Goal: Task Accomplishment & Management: Use online tool/utility

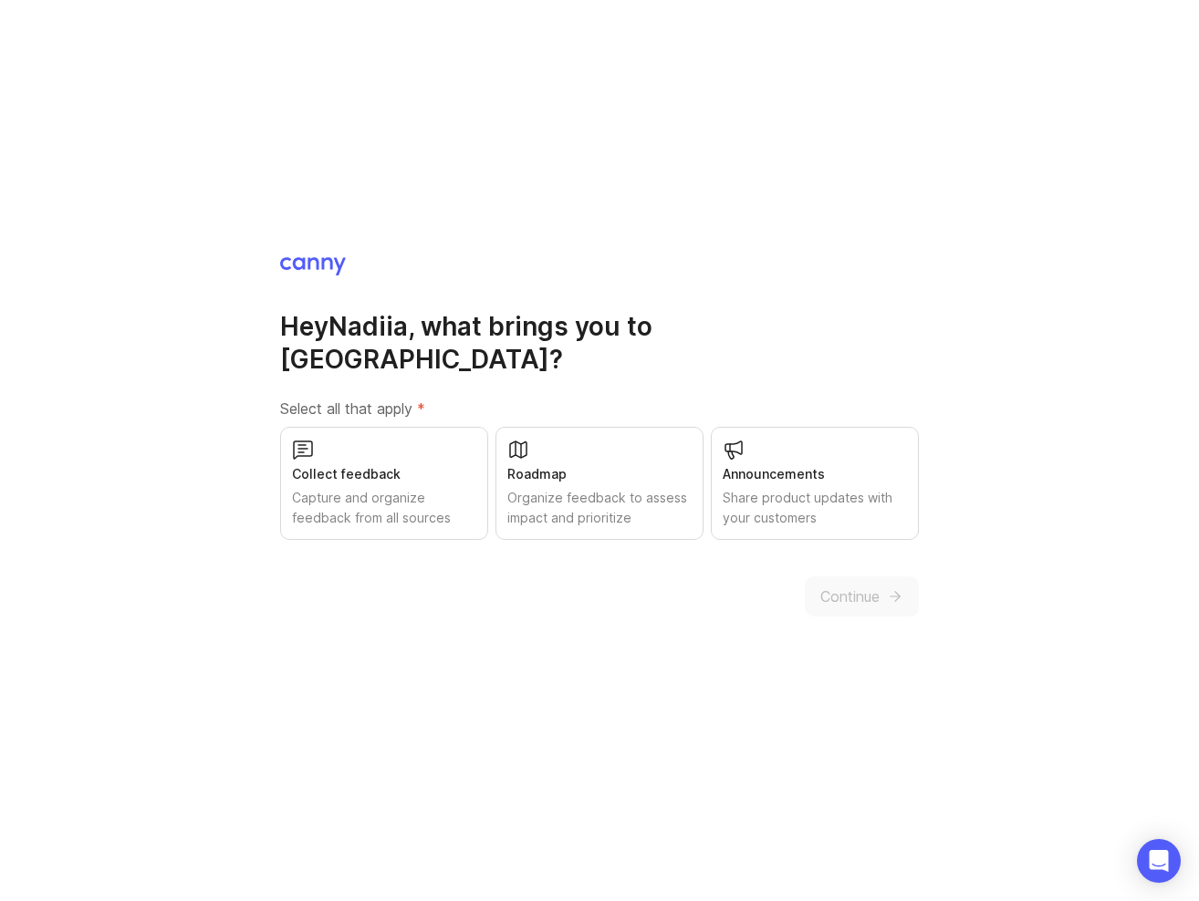
click at [551, 488] on div "Organize feedback to assess impact and prioritize" at bounding box center [599, 508] width 184 height 40
click at [401, 488] on div "Capture and organize feedback from all sources" at bounding box center [384, 508] width 184 height 40
click at [778, 496] on div "Share product updates with your customers" at bounding box center [814, 508] width 184 height 40
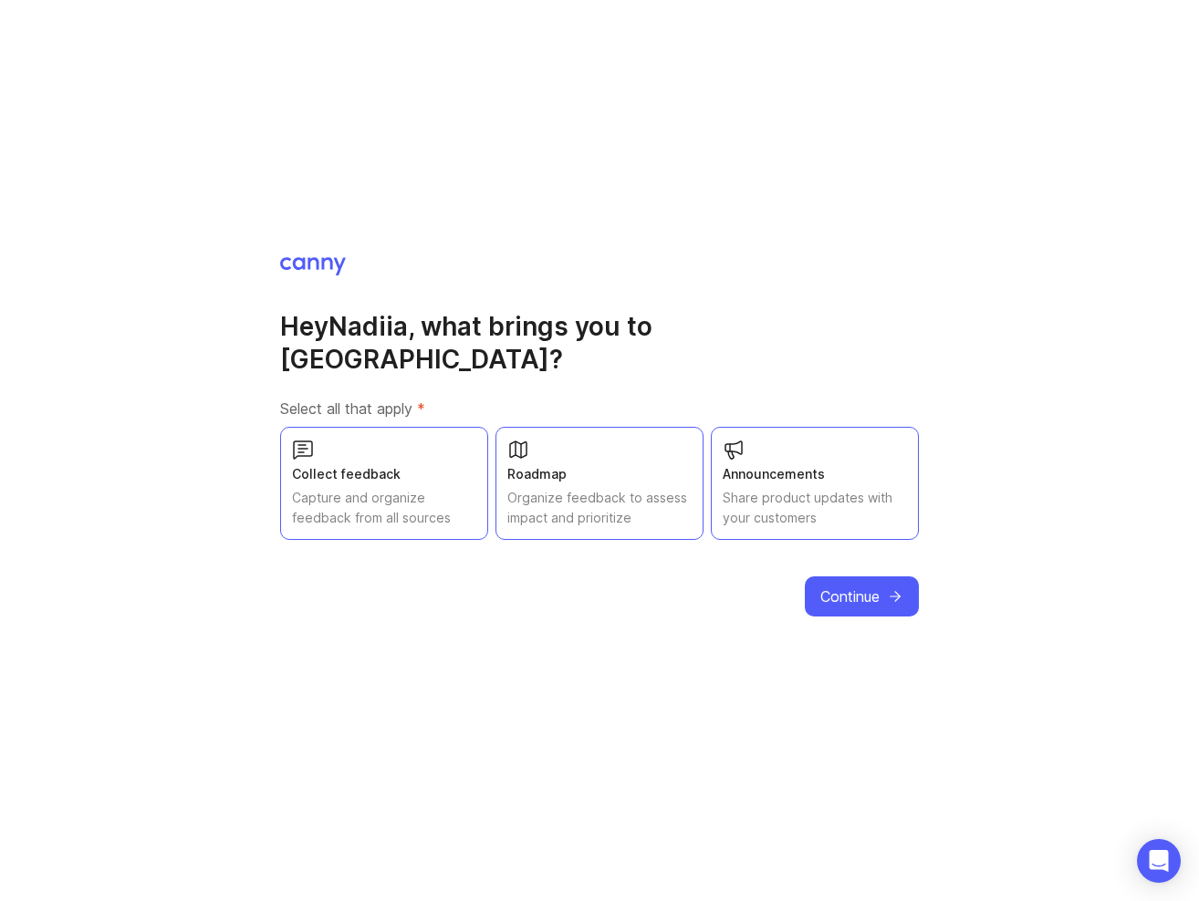
click at [854, 588] on span "Continue" at bounding box center [849, 597] width 59 height 22
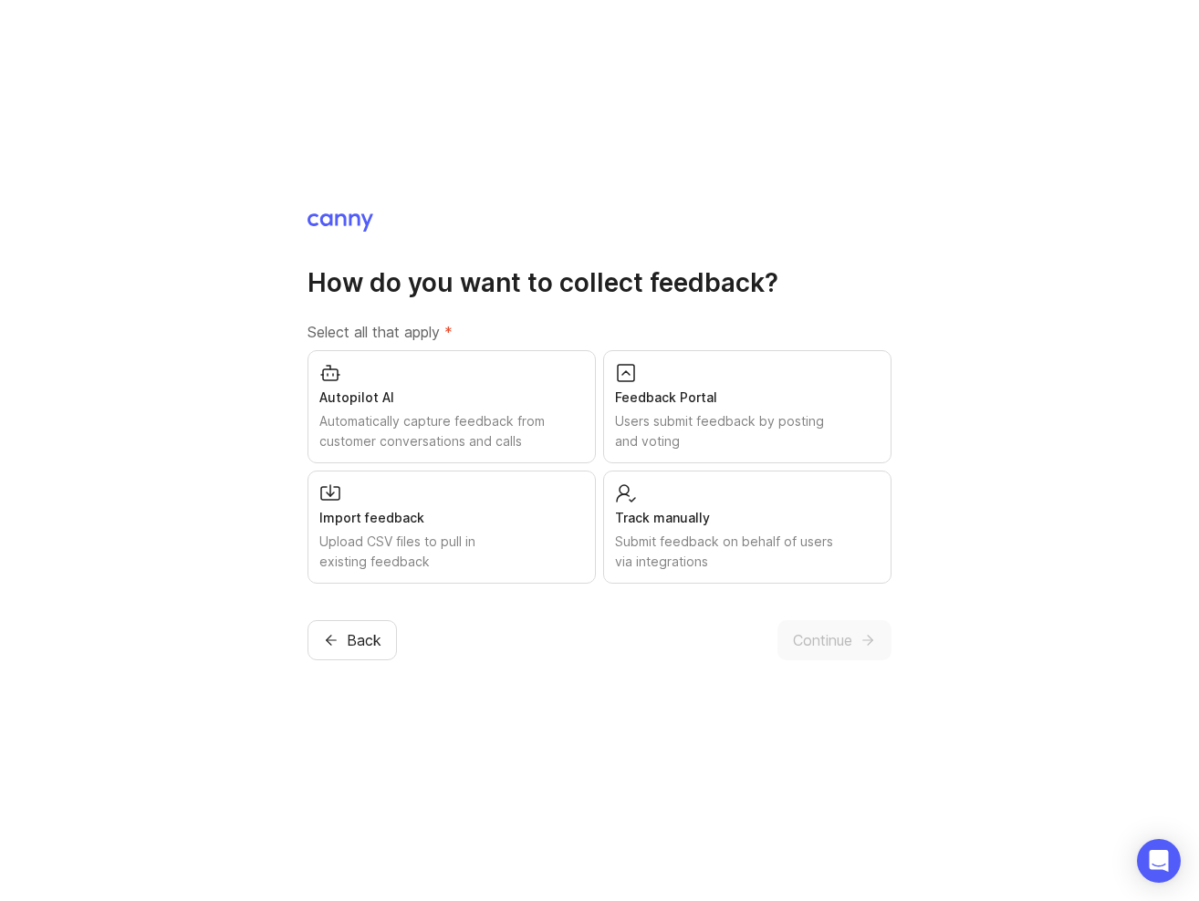
click at [722, 428] on div "Users submit feedback by posting and voting" at bounding box center [747, 431] width 265 height 40
click at [529, 540] on div "Upload CSV files to pull in existing feedback" at bounding box center [451, 552] width 265 height 40
click at [655, 549] on div "Submit feedback on behalf of users via integrations" at bounding box center [747, 552] width 265 height 40
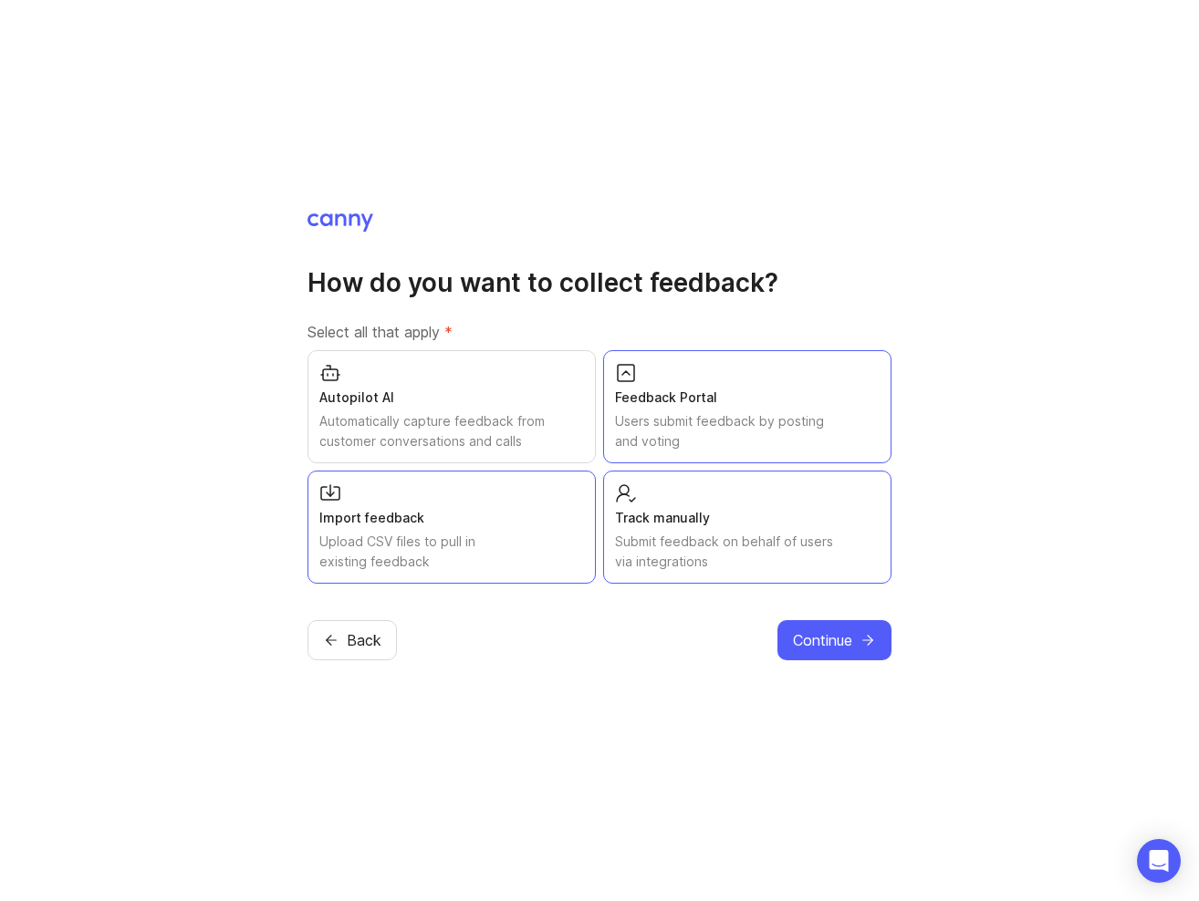
click at [472, 392] on div "Autopilot AI" at bounding box center [451, 398] width 265 height 20
click at [858, 648] on button "Continue" at bounding box center [834, 640] width 114 height 40
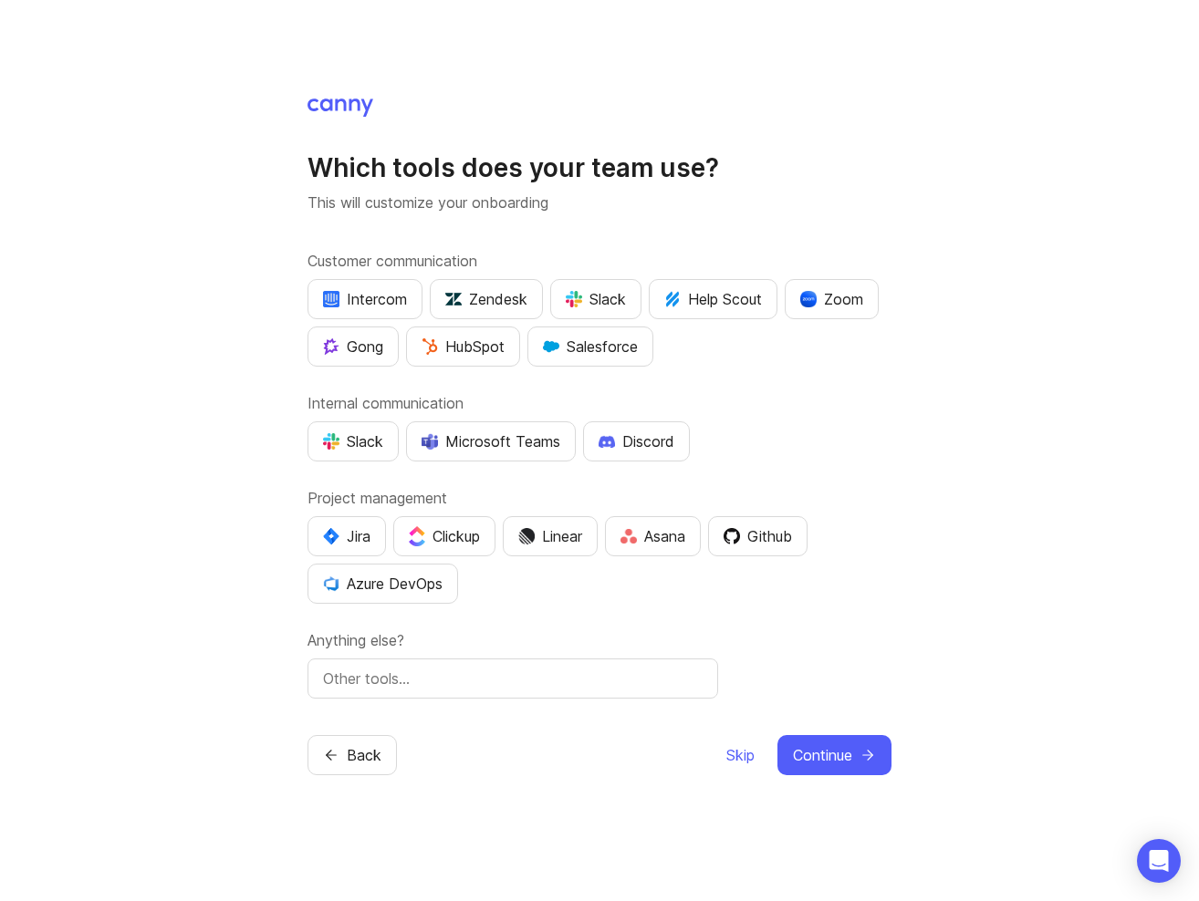
click at [620, 289] on div "Slack" at bounding box center [596, 299] width 60 height 22
click at [348, 451] on div "Slack" at bounding box center [353, 442] width 60 height 22
click at [450, 540] on div "Clickup" at bounding box center [444, 536] width 71 height 22
click at [565, 302] on button "Slack" at bounding box center [595, 299] width 91 height 40
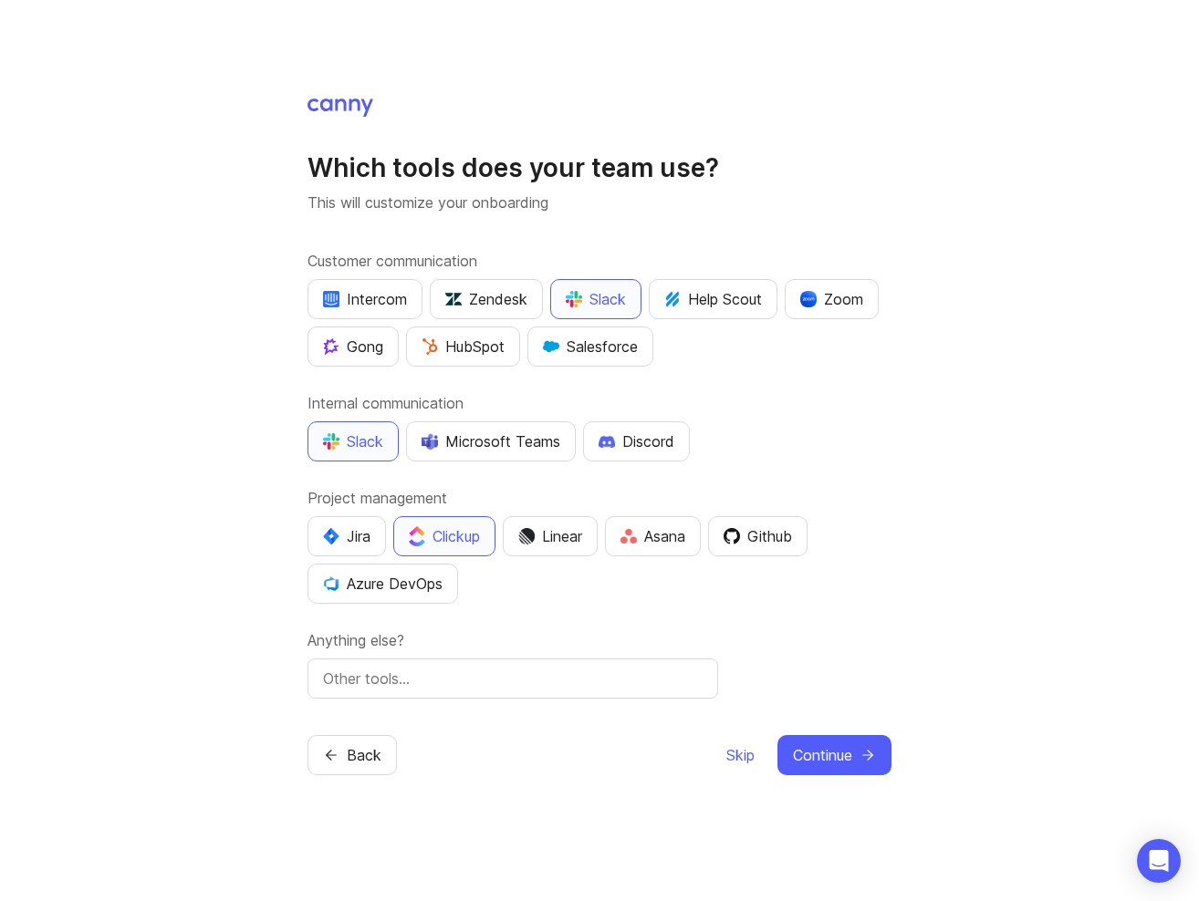
click at [565, 676] on input "text" at bounding box center [512, 679] width 379 height 22
click at [809, 750] on span "Continue" at bounding box center [822, 755] width 59 height 22
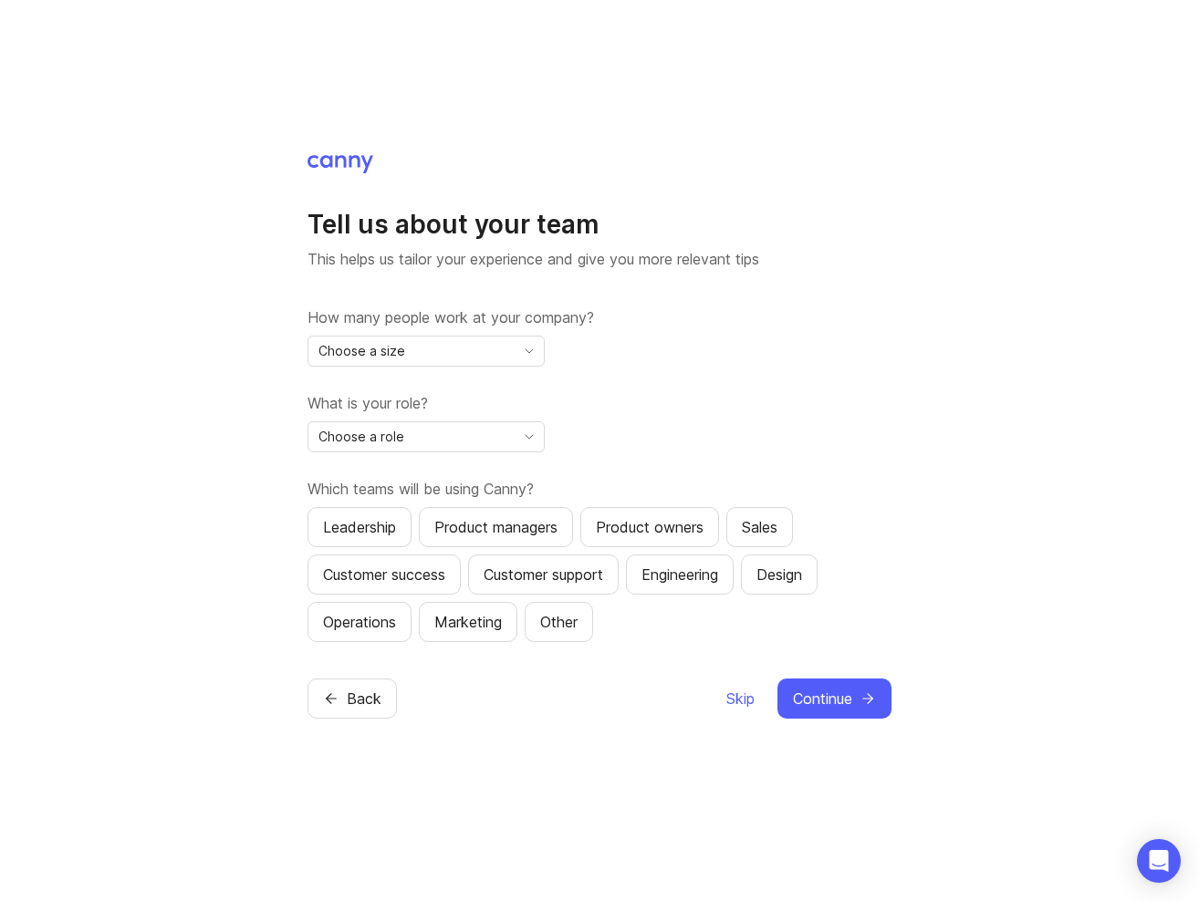
click at [431, 350] on div "Choose a size" at bounding box center [411, 351] width 206 height 29
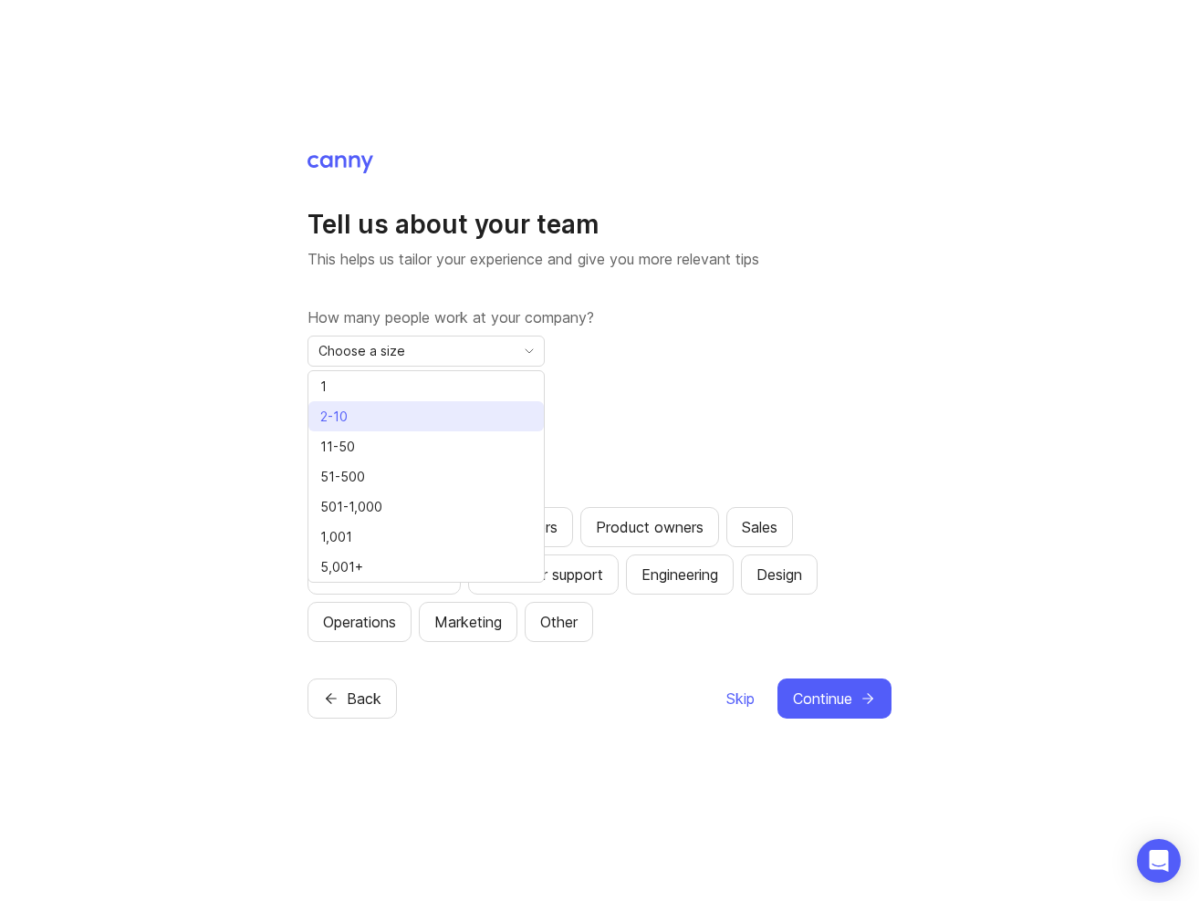
click at [408, 417] on li "2-10" at bounding box center [425, 416] width 235 height 30
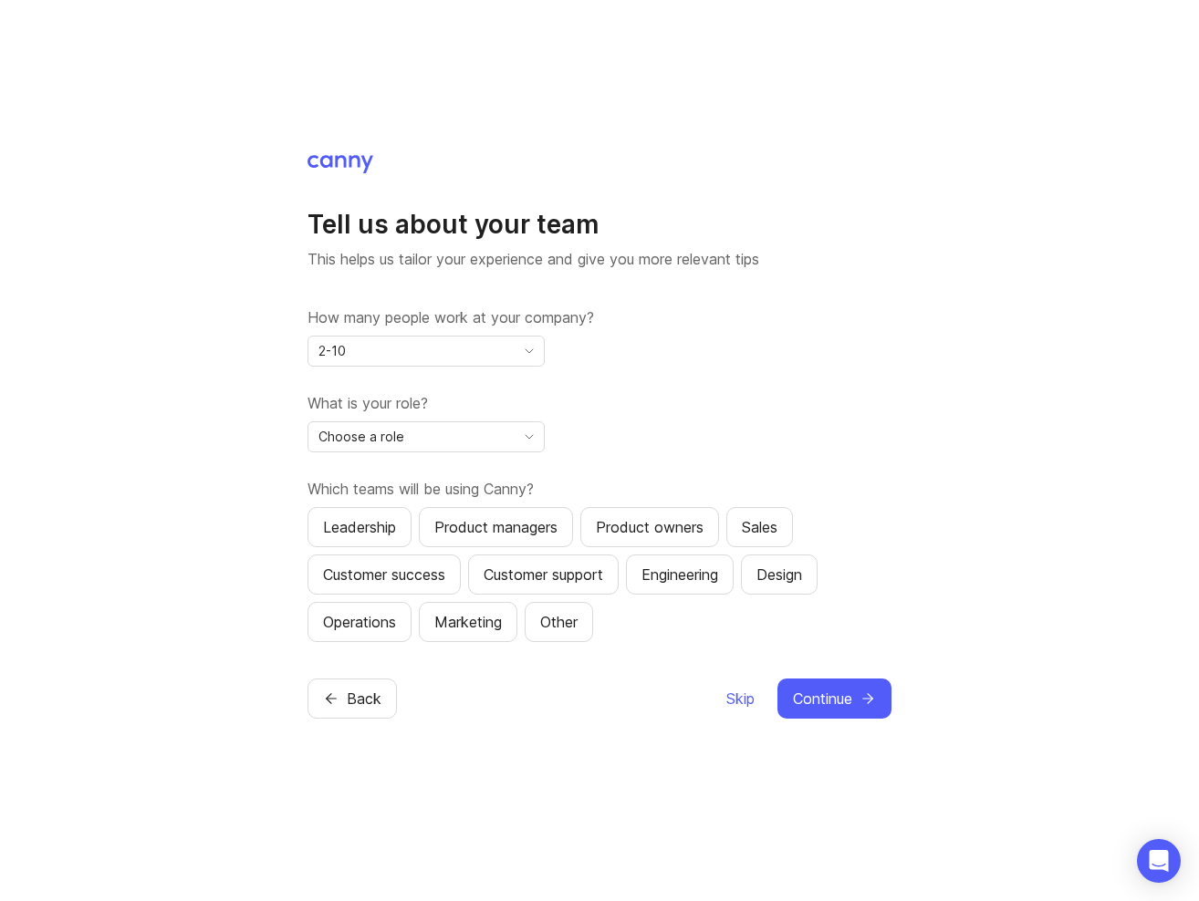
click at [389, 434] on span "Choose a role" at bounding box center [361, 437] width 86 height 20
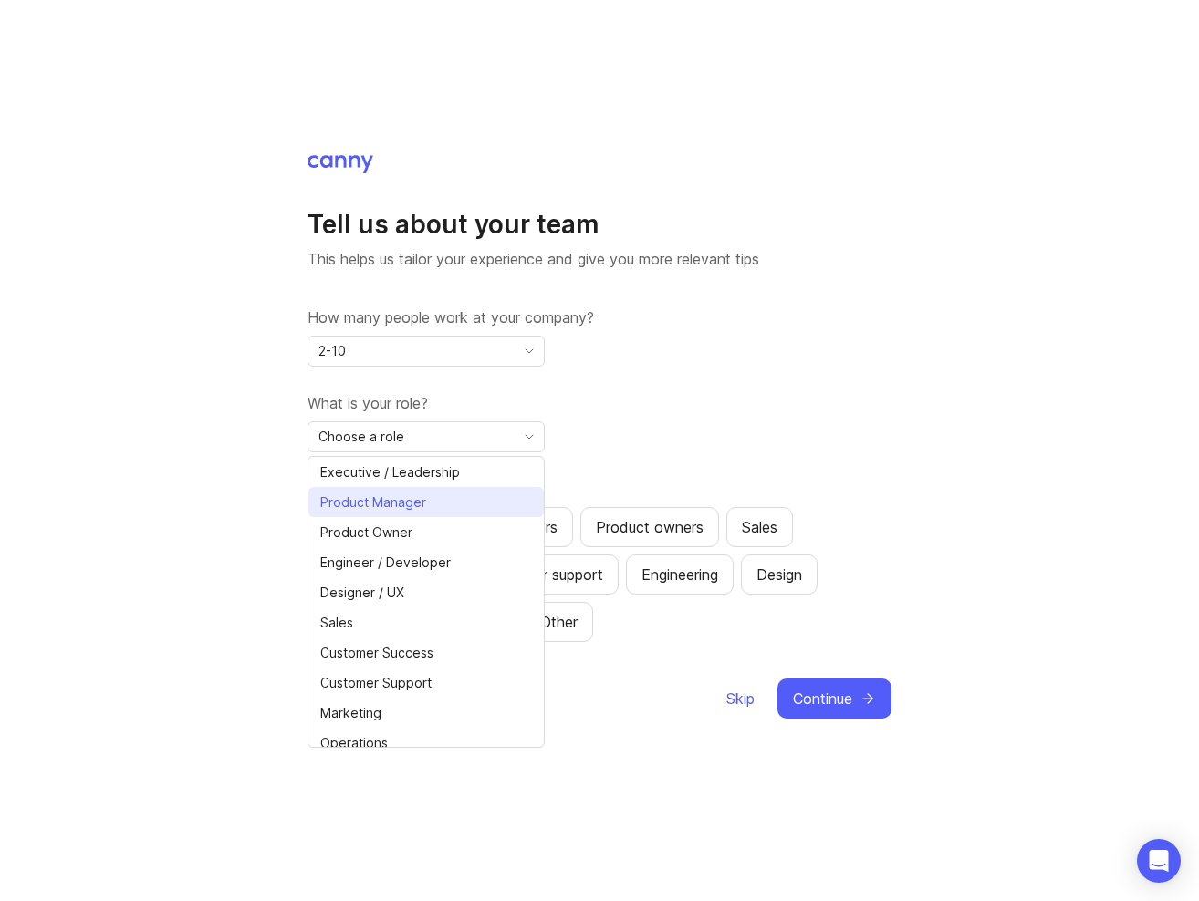
click at [391, 504] on span "Product Manager" at bounding box center [373, 503] width 106 height 20
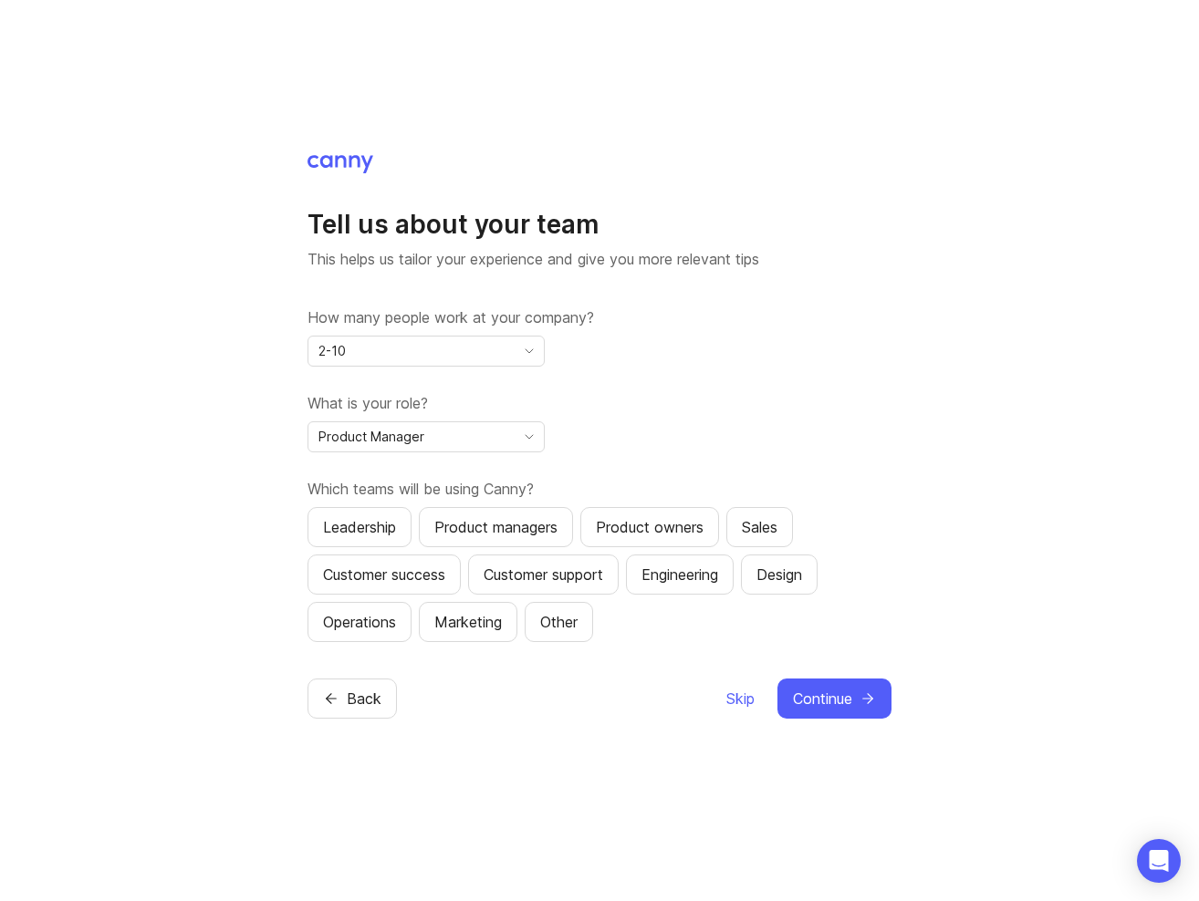
click at [475, 538] on button "Product managers" at bounding box center [496, 527] width 154 height 40
click at [390, 523] on div "Leadership" at bounding box center [359, 527] width 73 height 22
click at [525, 574] on div "Customer support" at bounding box center [543, 575] width 120 height 22
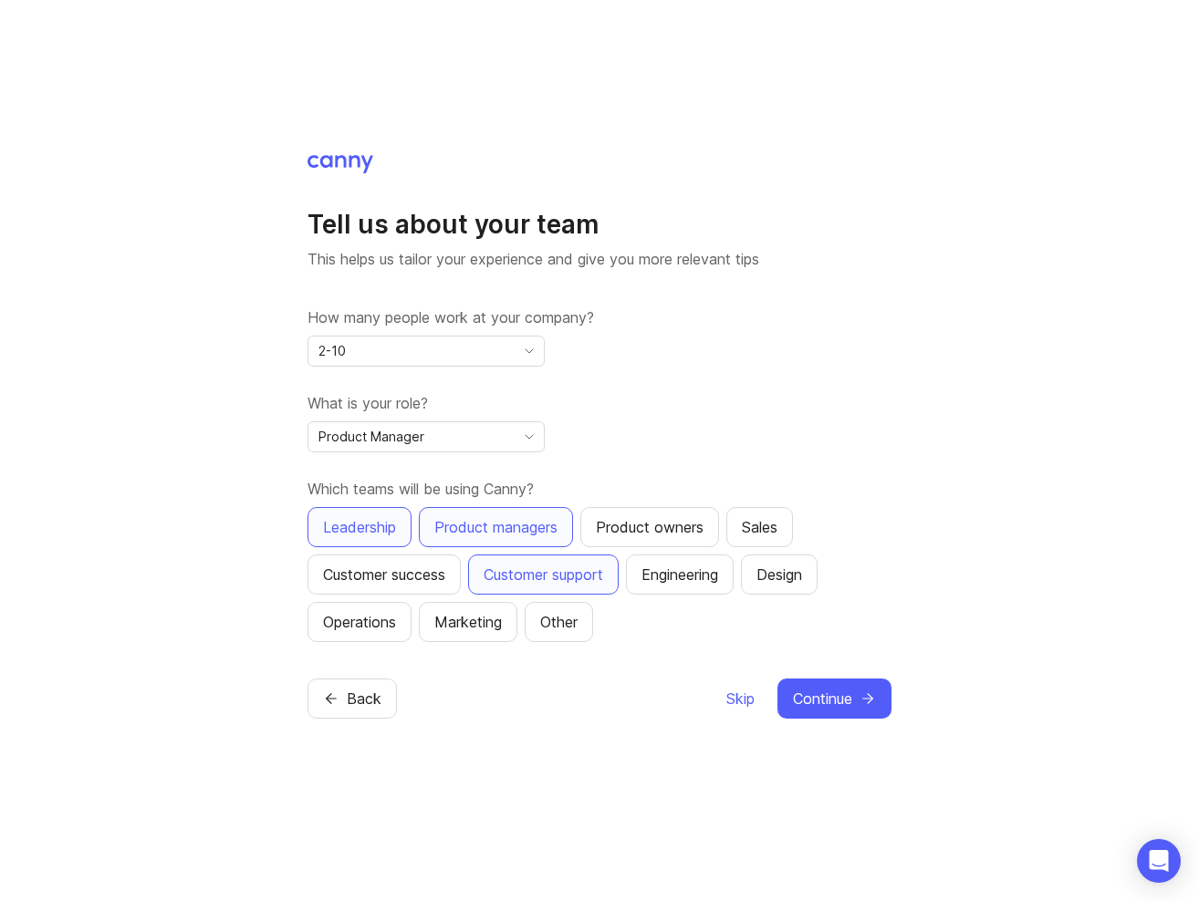
click at [386, 624] on div "Operations" at bounding box center [359, 622] width 73 height 22
click at [844, 707] on span "Continue" at bounding box center [822, 699] width 59 height 22
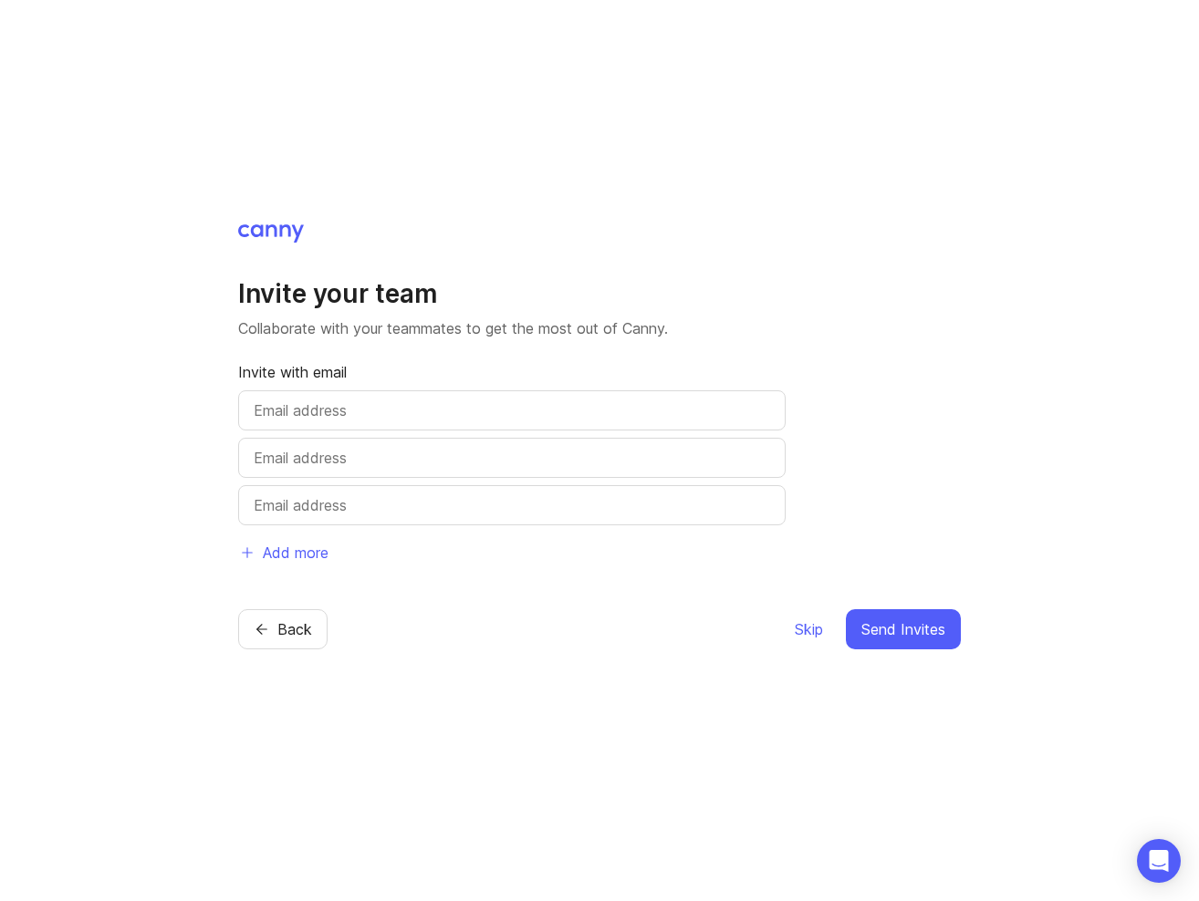
click at [806, 629] on span "Skip" at bounding box center [809, 629] width 28 height 22
click at [797, 628] on span "Skip" at bounding box center [809, 629] width 28 height 22
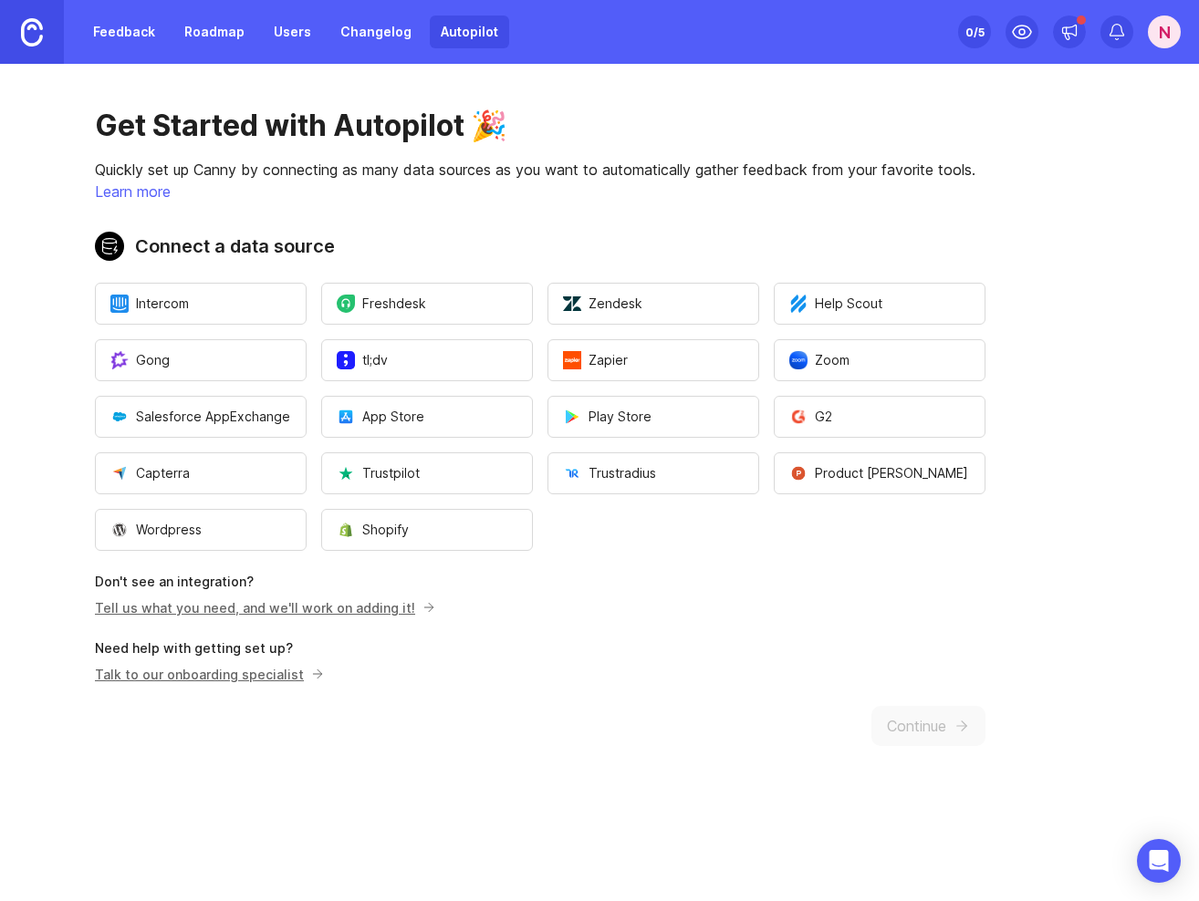
click at [682, 726] on div "Get Started with Autopilot 🎉 Quickly set up Canny by connecting as many data so…" at bounding box center [540, 427] width 1080 height 726
click at [214, 16] on link "Roadmap" at bounding box center [214, 32] width 82 height 33
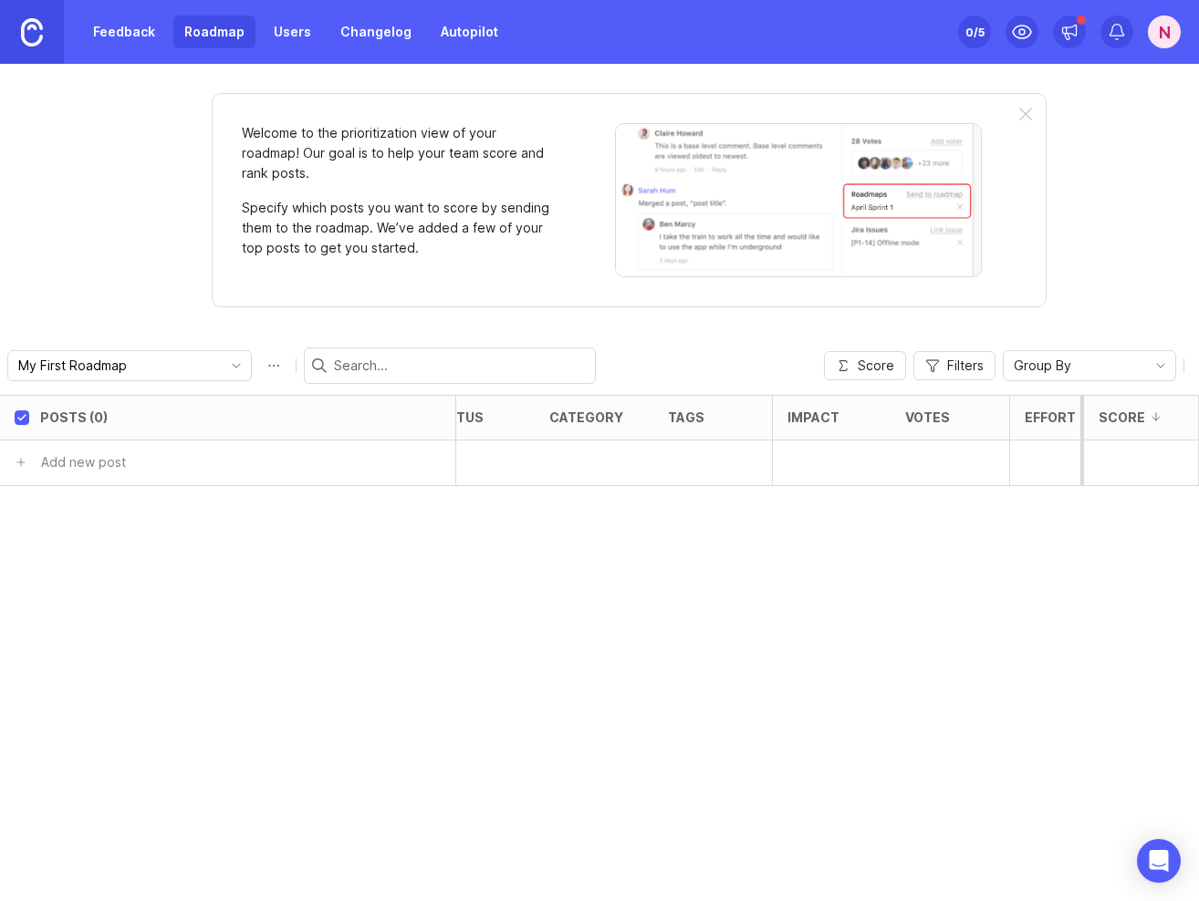
scroll to position [0, 443]
click at [145, 362] on input "My First Roadmap" at bounding box center [119, 366] width 202 height 20
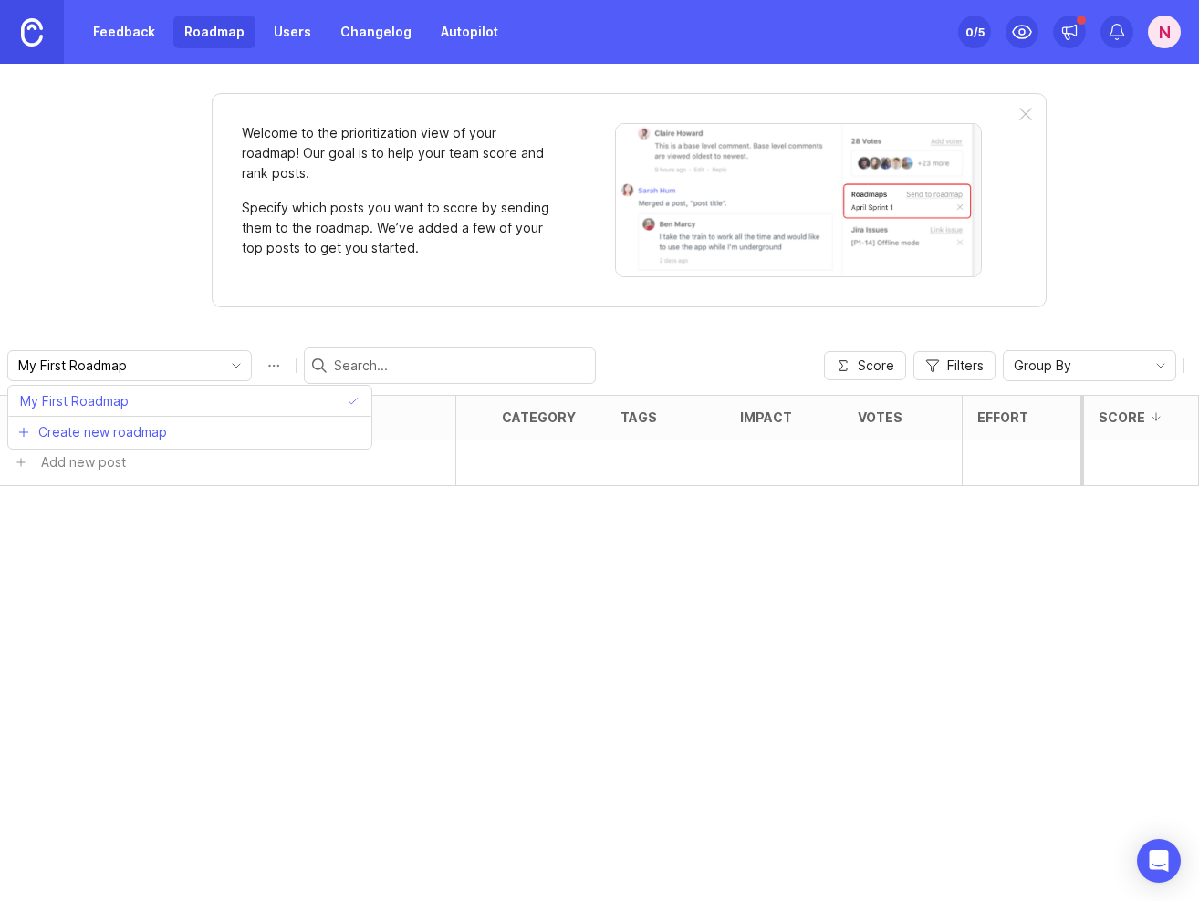
click at [136, 275] on div "Welcome to the prioritization view of your roadmap! Our goal is to help your te…" at bounding box center [599, 482] width 1199 height 837
click at [129, 39] on link "Feedback" at bounding box center [124, 32] width 84 height 33
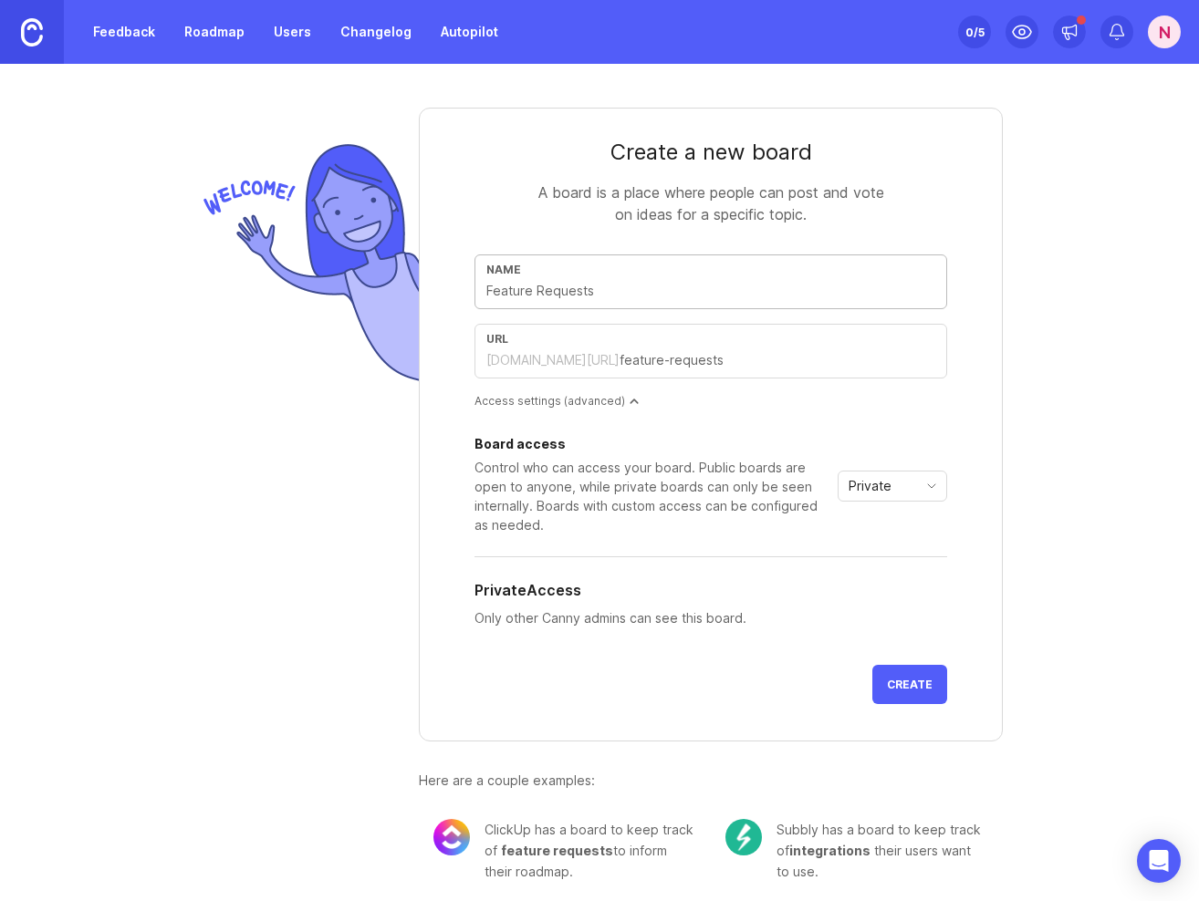
scroll to position [9, 0]
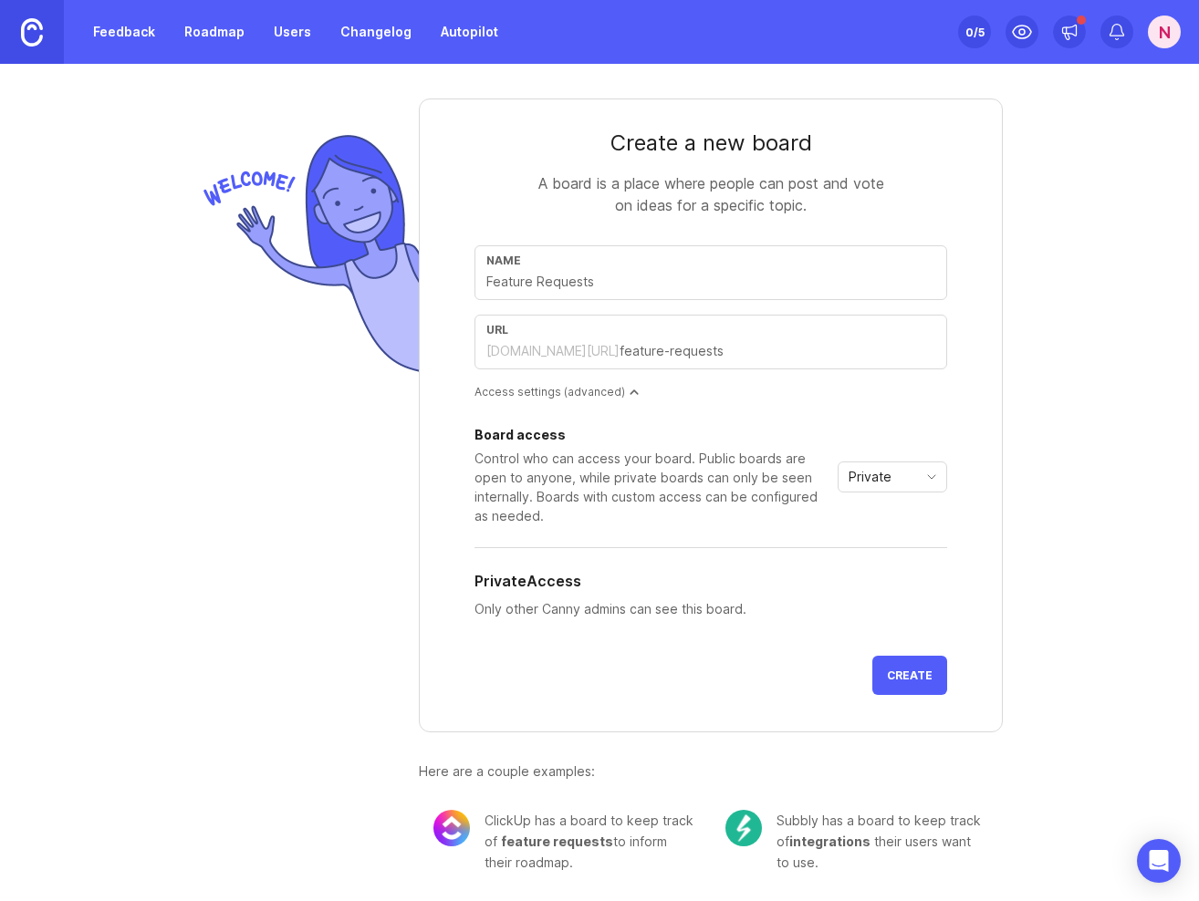
click at [545, 865] on div "ClickUp has a board to keep track of feature requests to inform their roadmap." at bounding box center [590, 841] width 212 height 63
click at [907, 471] on div "Private" at bounding box center [877, 477] width 78 height 29
click at [1034, 462] on div "Create a new board A board is a place where people can post and vote on ideas f…" at bounding box center [599, 478] width 876 height 847
click at [207, 34] on link "Roadmap" at bounding box center [214, 32] width 82 height 33
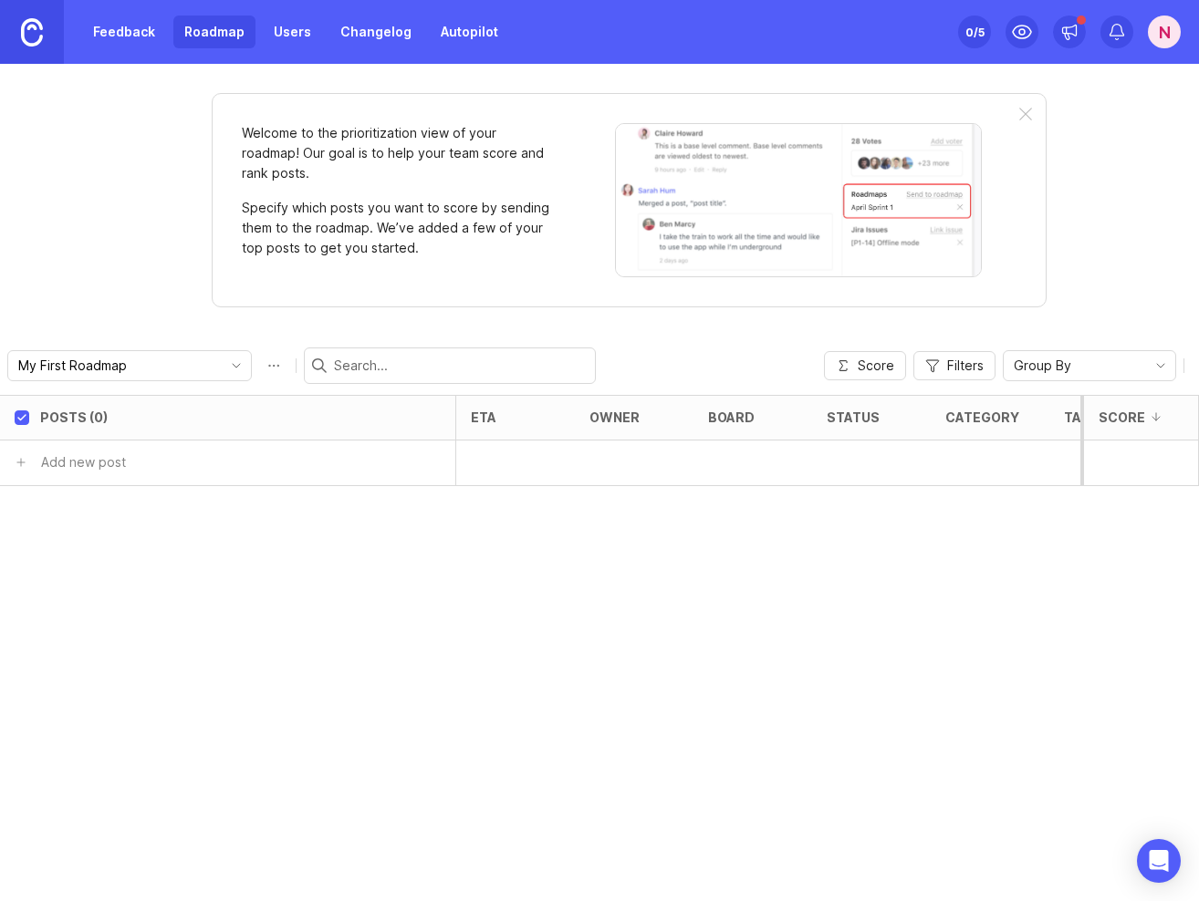
click at [300, 36] on link "Users" at bounding box center [292, 32] width 59 height 33
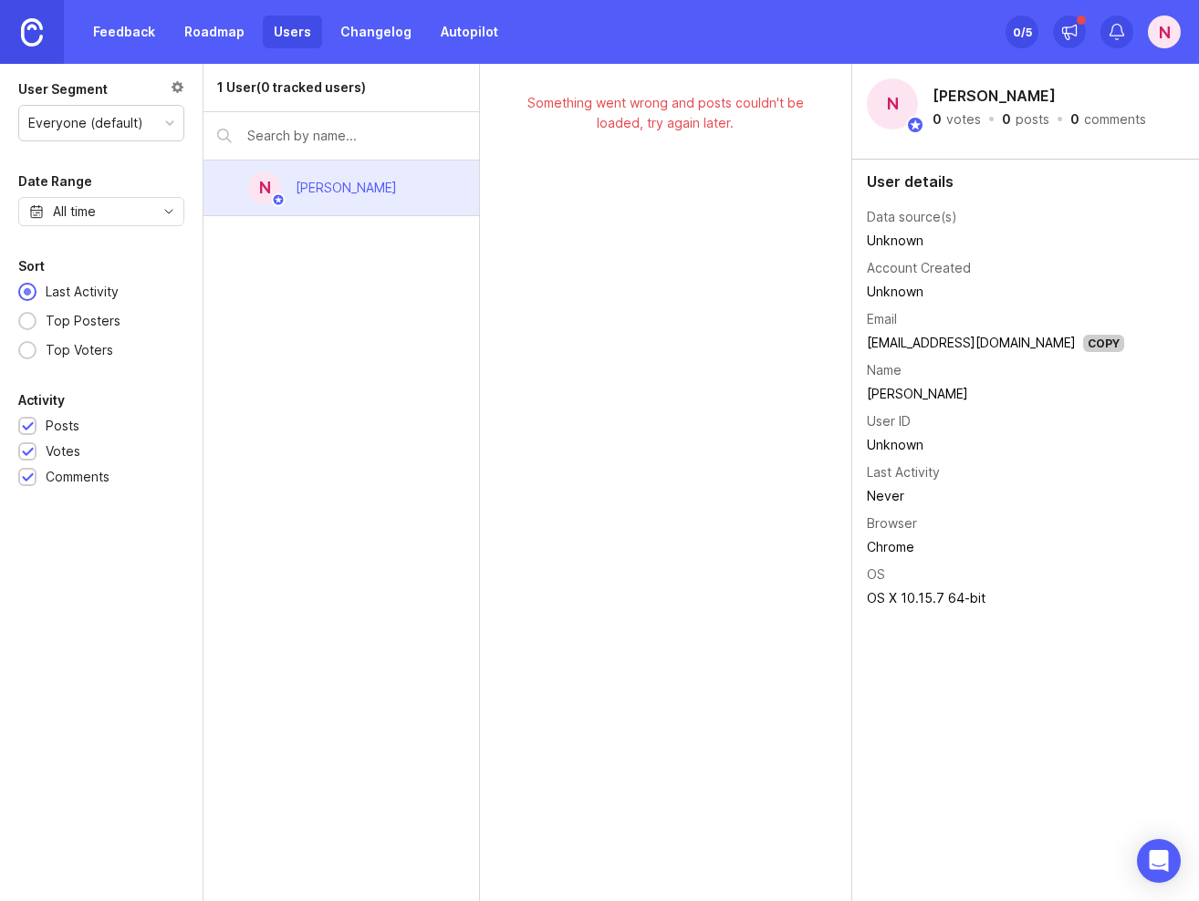
click at [369, 36] on link "Changelog" at bounding box center [375, 32] width 93 height 33
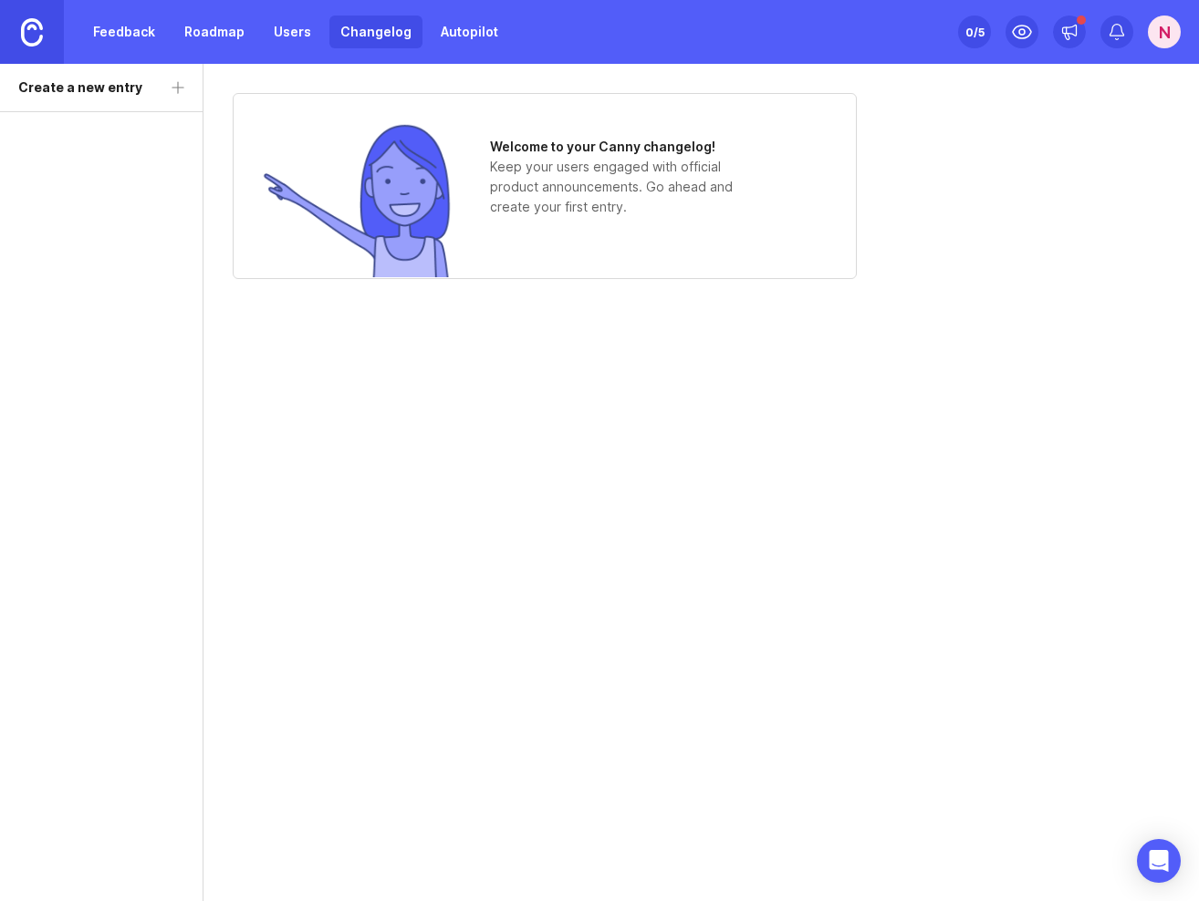
click at [463, 38] on link "Autopilot" at bounding box center [469, 32] width 79 height 33
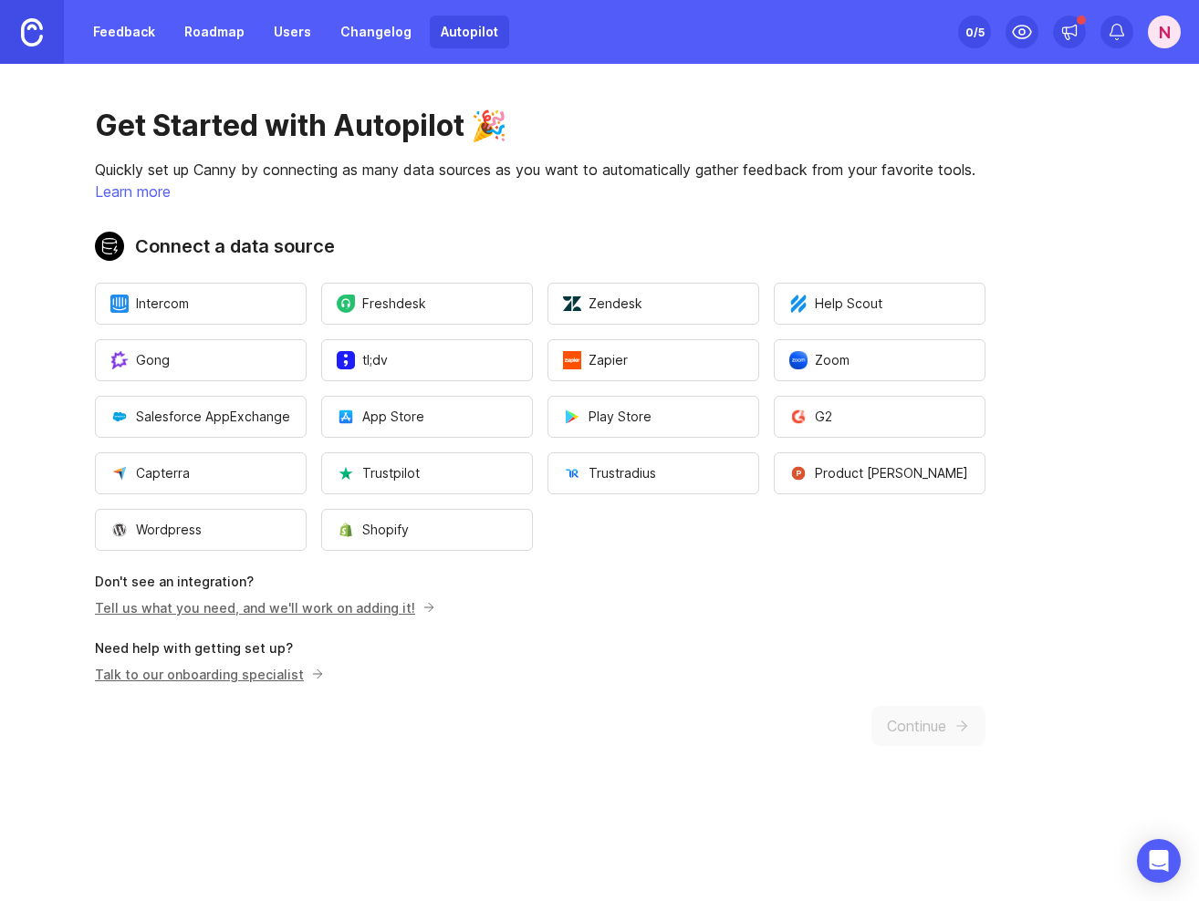
click at [348, 39] on link "Changelog" at bounding box center [375, 32] width 93 height 33
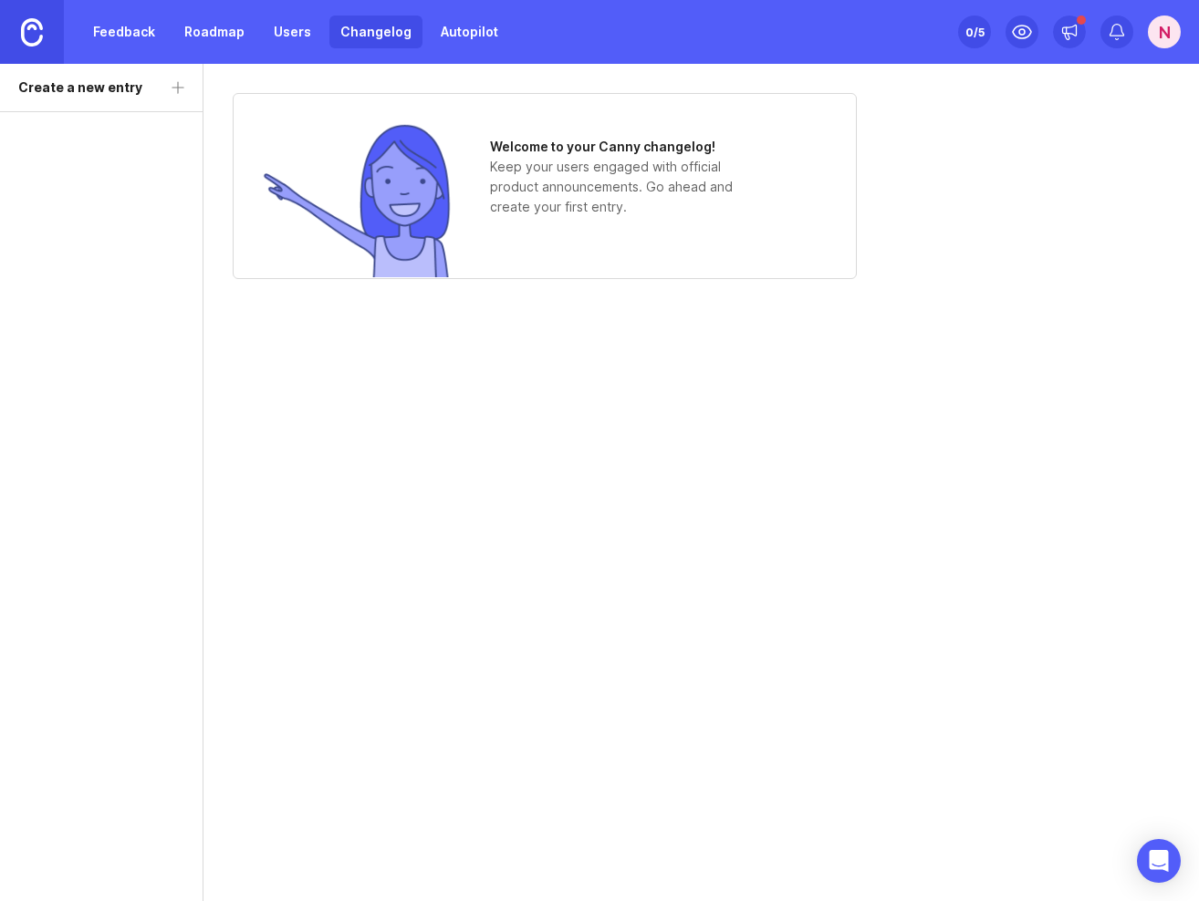
click at [969, 33] on div "0 /5" at bounding box center [974, 32] width 19 height 26
